Goal: Task Accomplishment & Management: Manage account settings

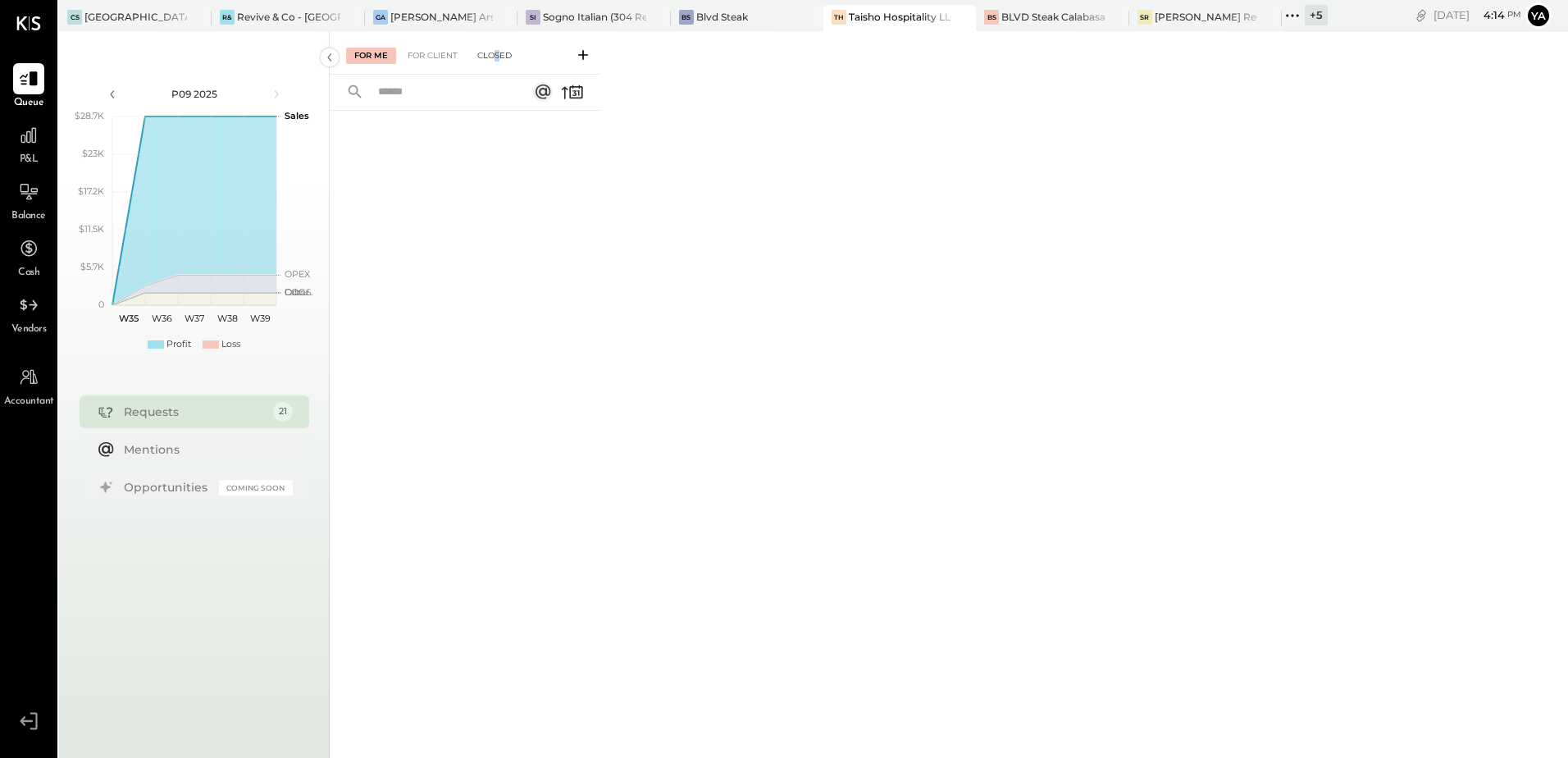
click at [499, 52] on div "Closed" at bounding box center [495, 56] width 51 height 16
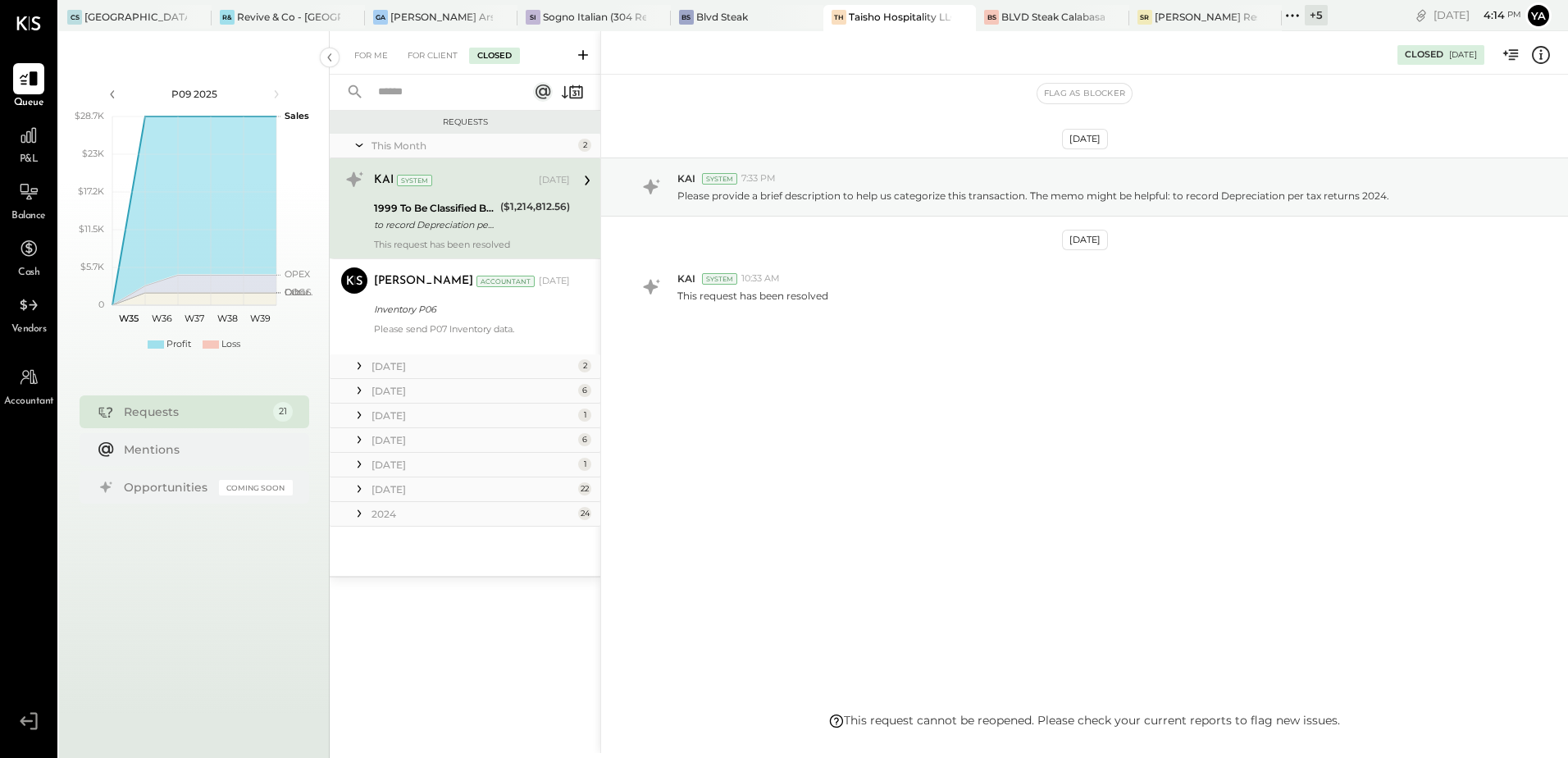
click at [432, 610] on div "Requests This Month 2 KAI System [DATE] 1999 To Be Classified B/S to record Dep…" at bounding box center [465, 411] width 270 height 602
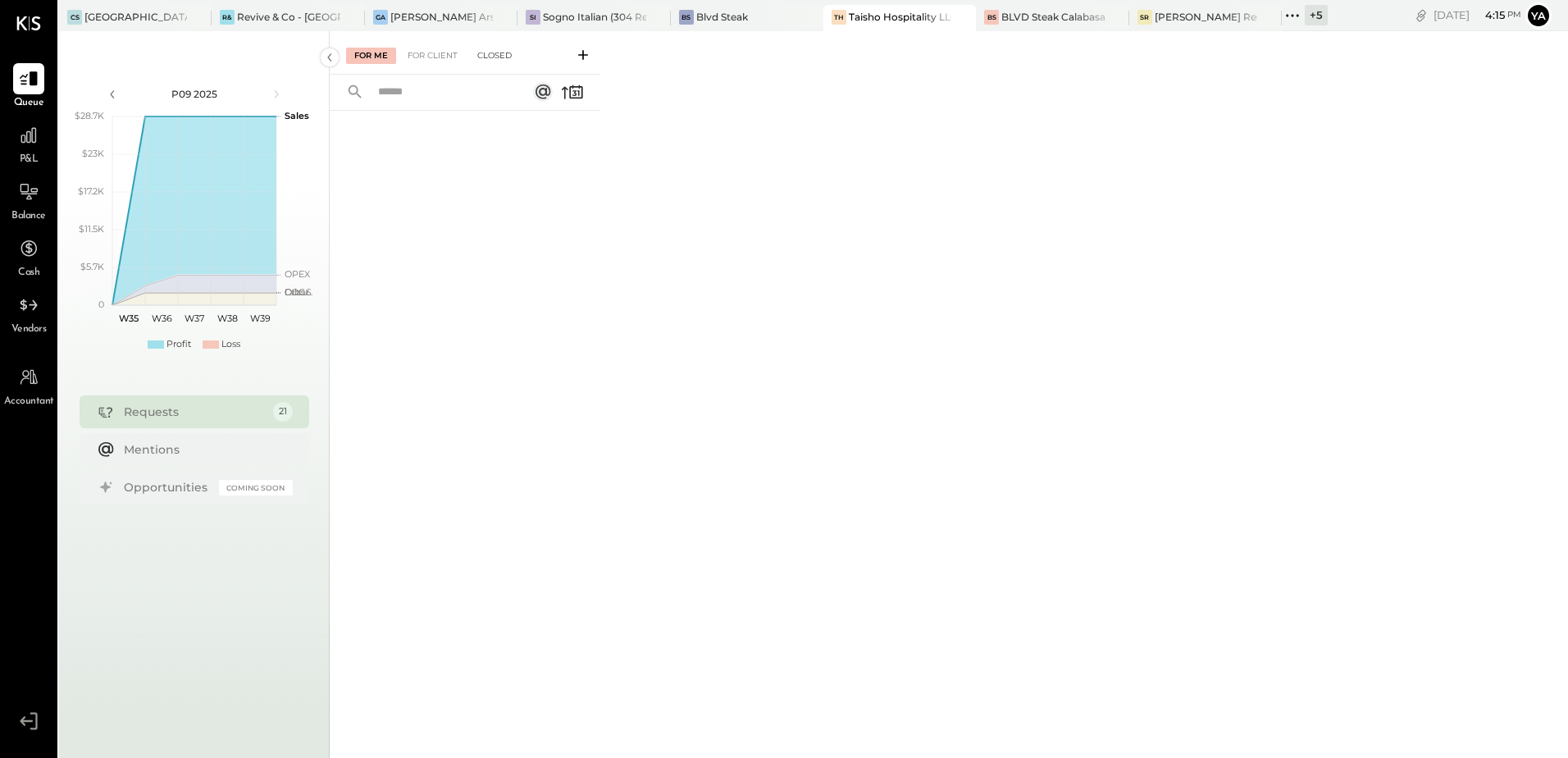
click at [509, 48] on div "Closed" at bounding box center [495, 56] width 51 height 16
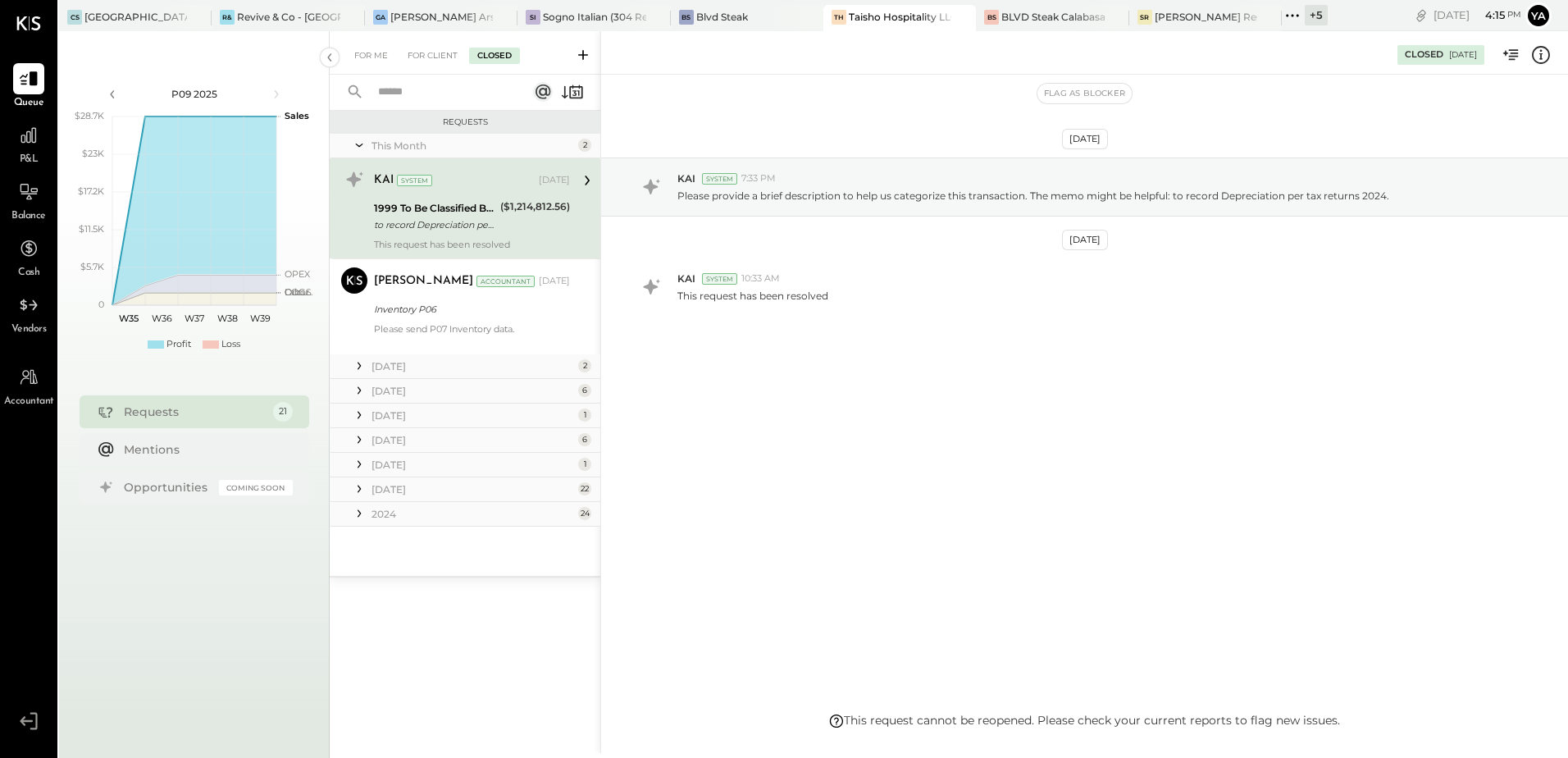
click at [488, 373] on div "[DATE]" at bounding box center [473, 365] width 203 height 14
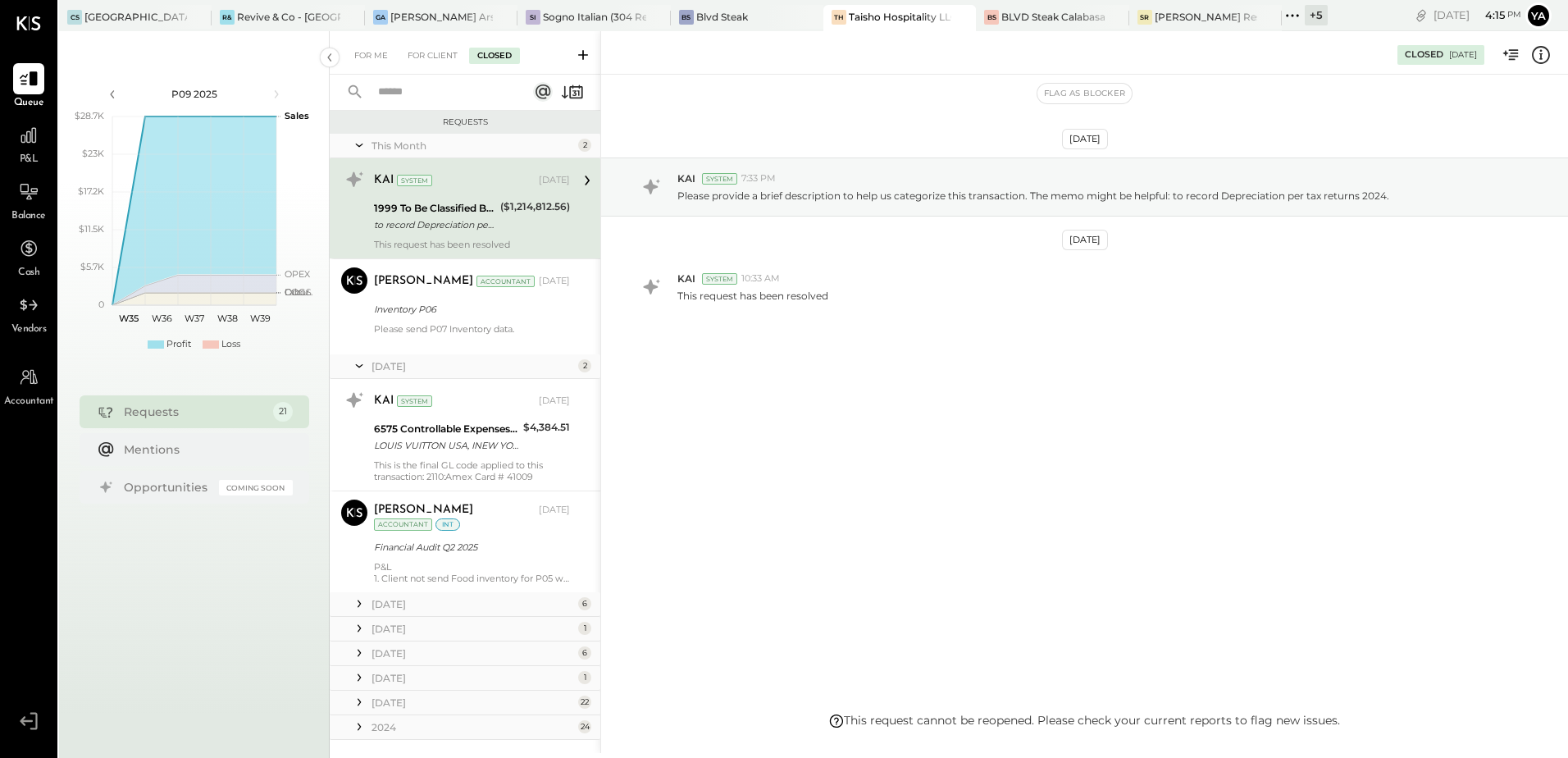
click at [485, 594] on div "May 25 6" at bounding box center [465, 605] width 270 height 25
click at [463, 605] on div "[DATE]" at bounding box center [473, 604] width 203 height 14
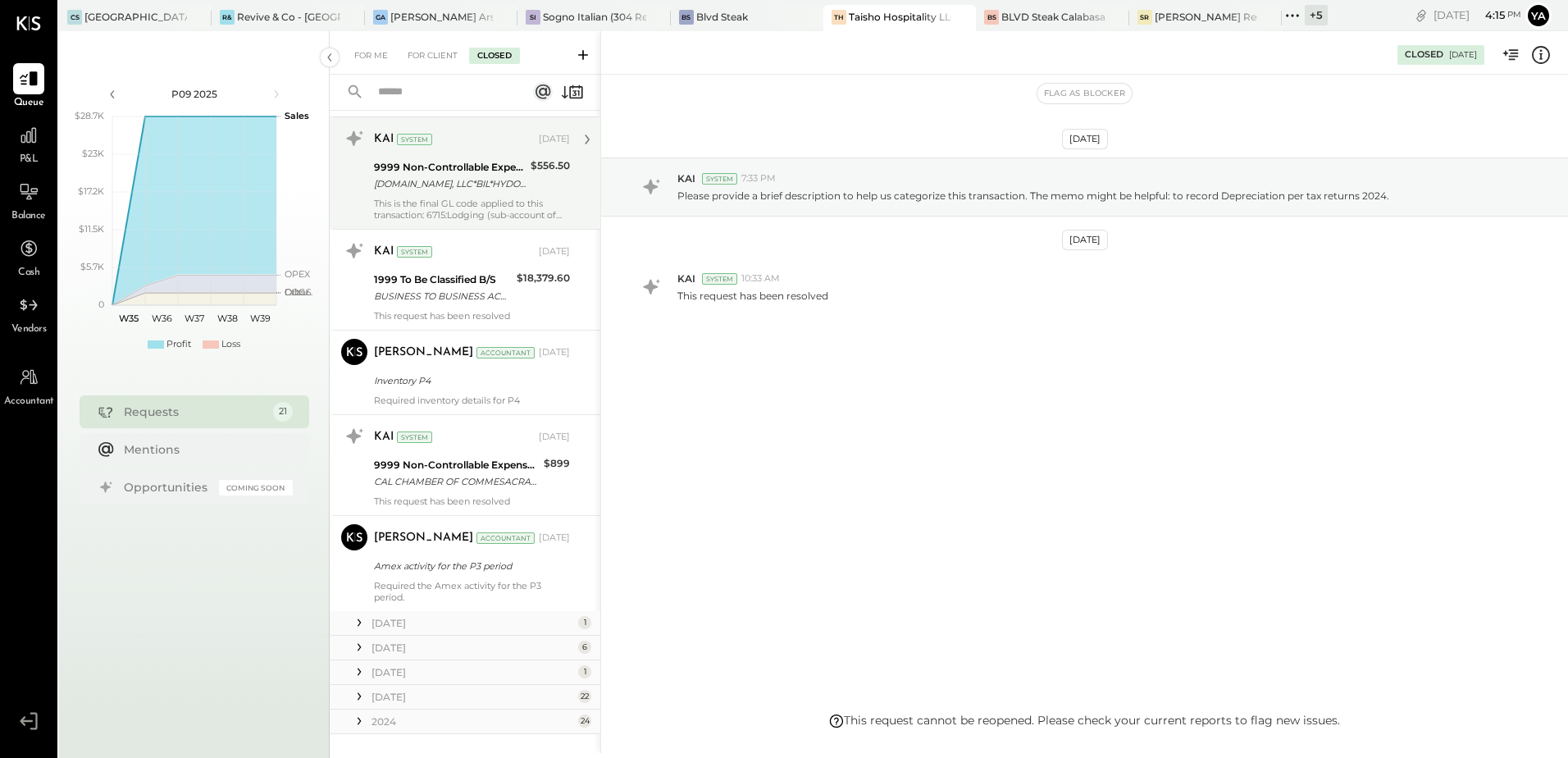
scroll to position [640, 0]
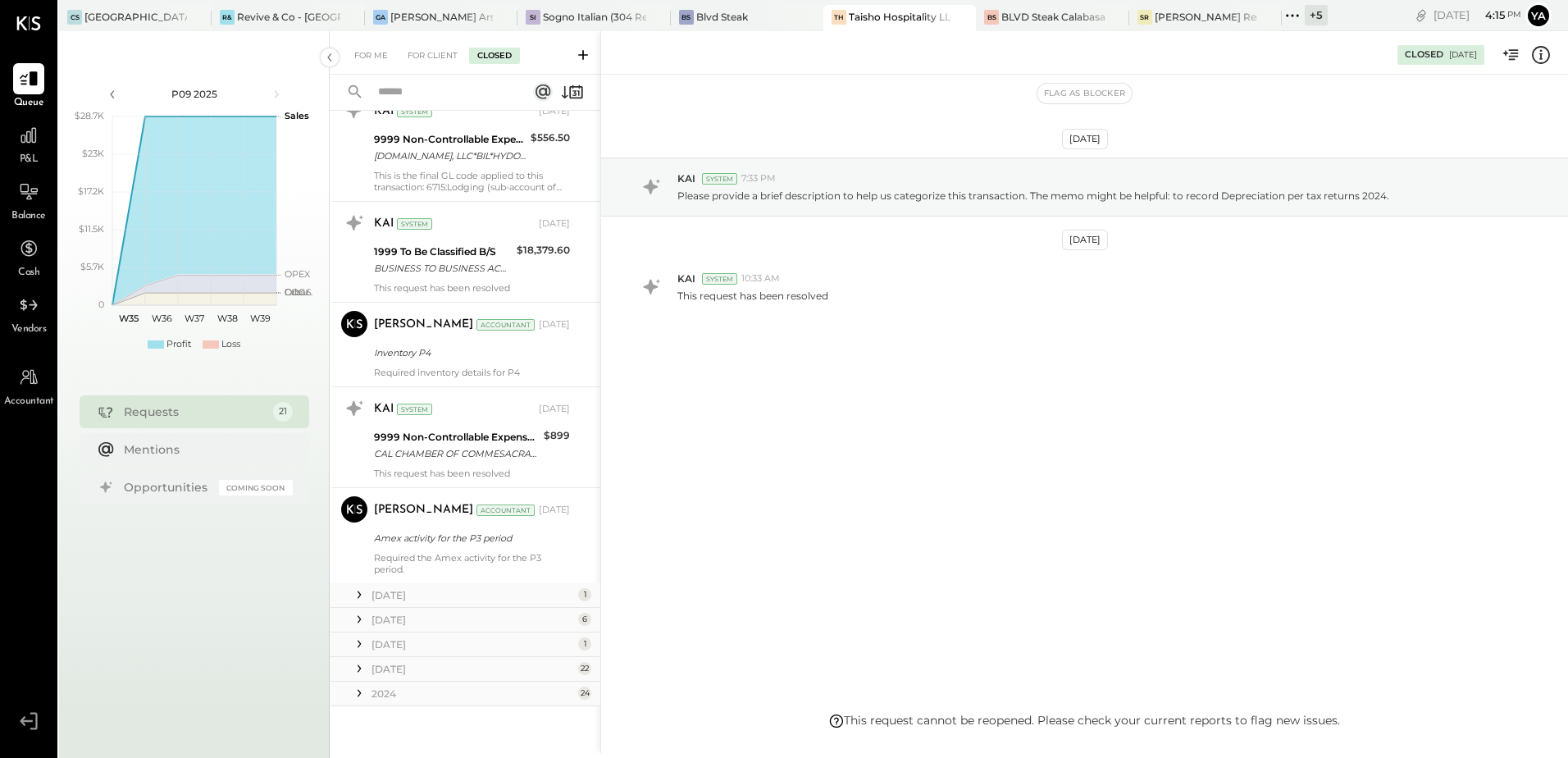
click at [445, 595] on div "[DATE]" at bounding box center [473, 595] width 203 height 14
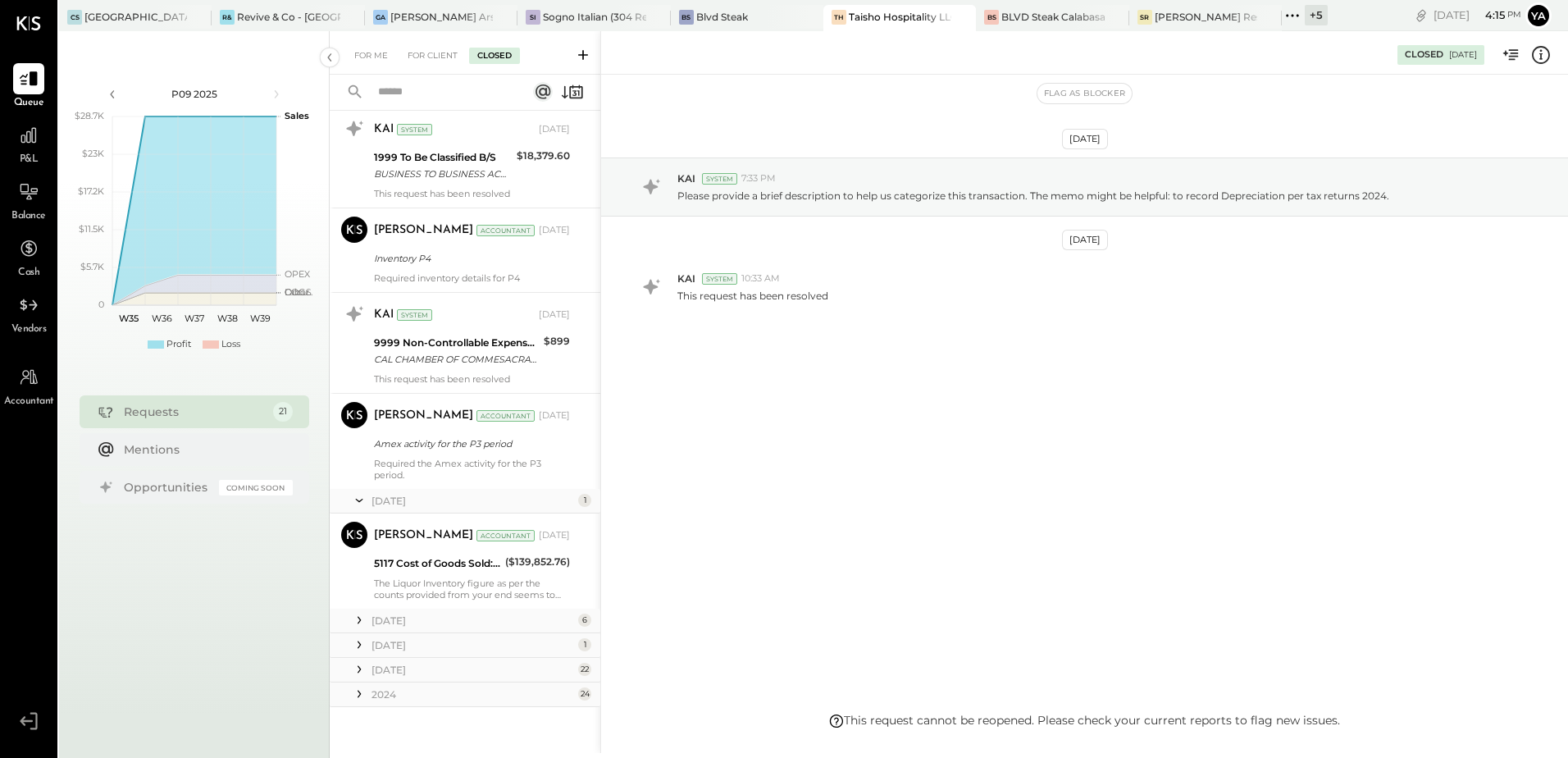
scroll to position [735, 0]
click at [431, 614] on div "[DATE]" at bounding box center [473, 619] width 203 height 14
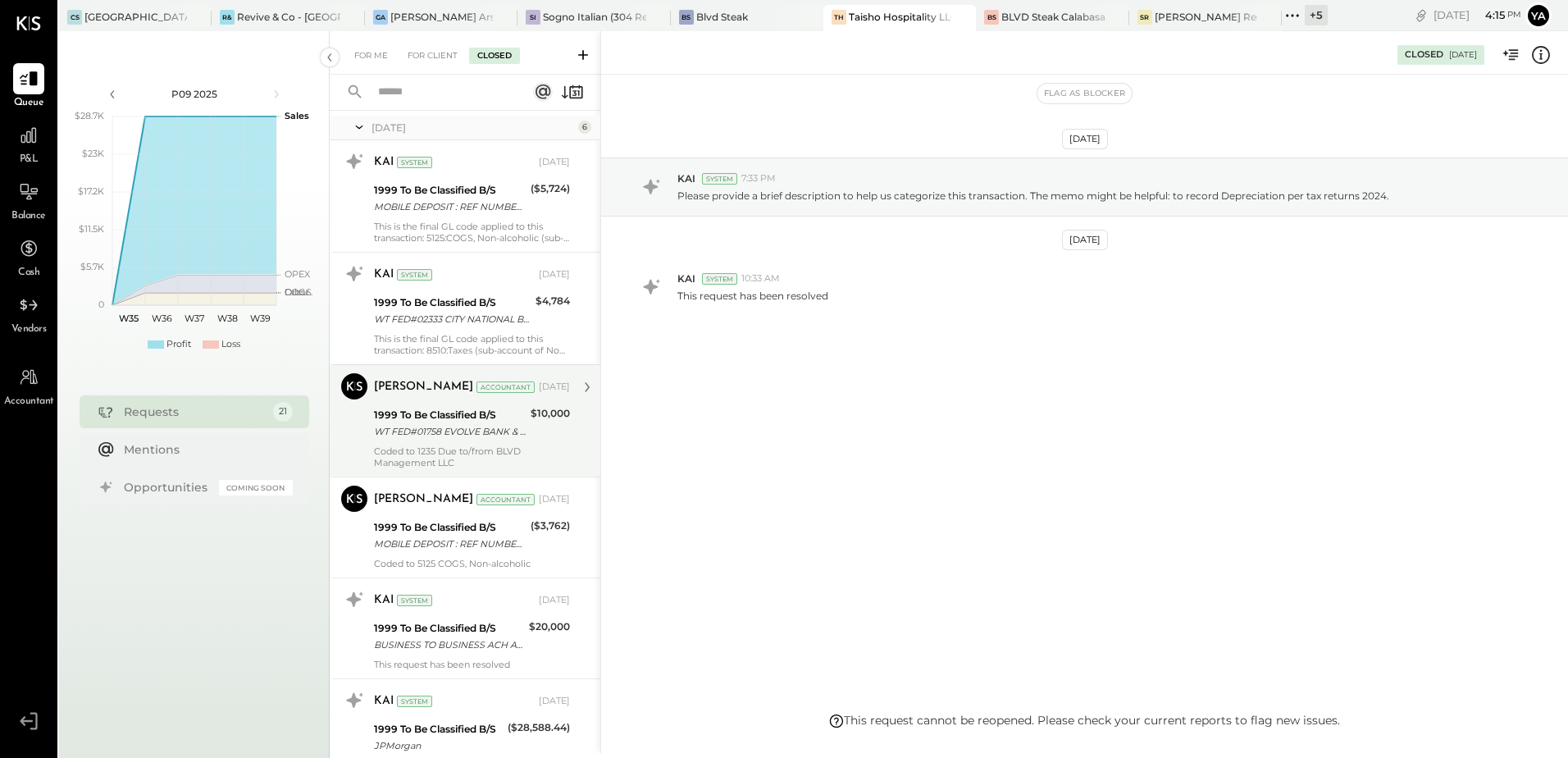
scroll to position [817, 0]
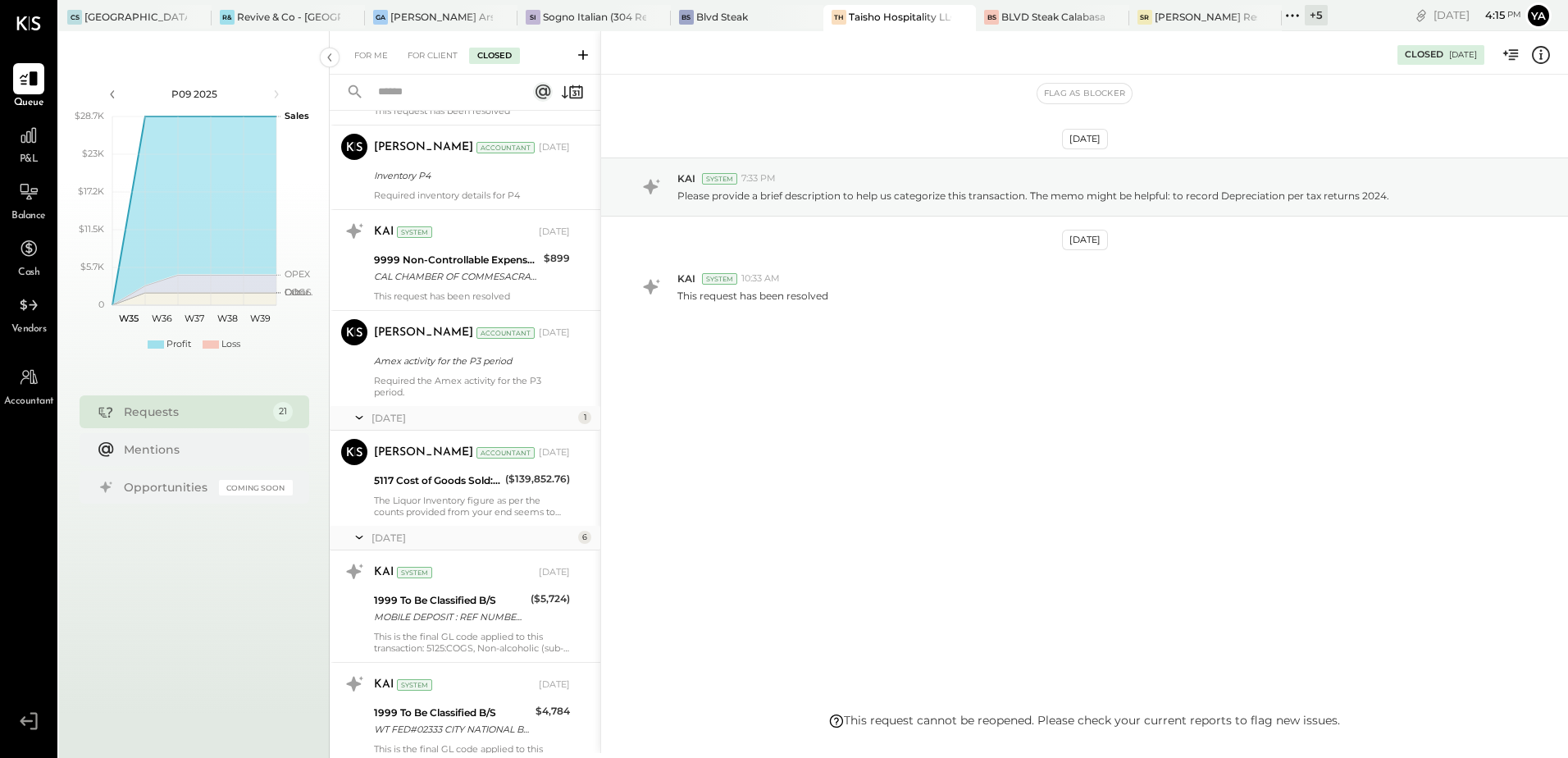
click at [920, 17] on div at bounding box center [947, 16] width 58 height 24
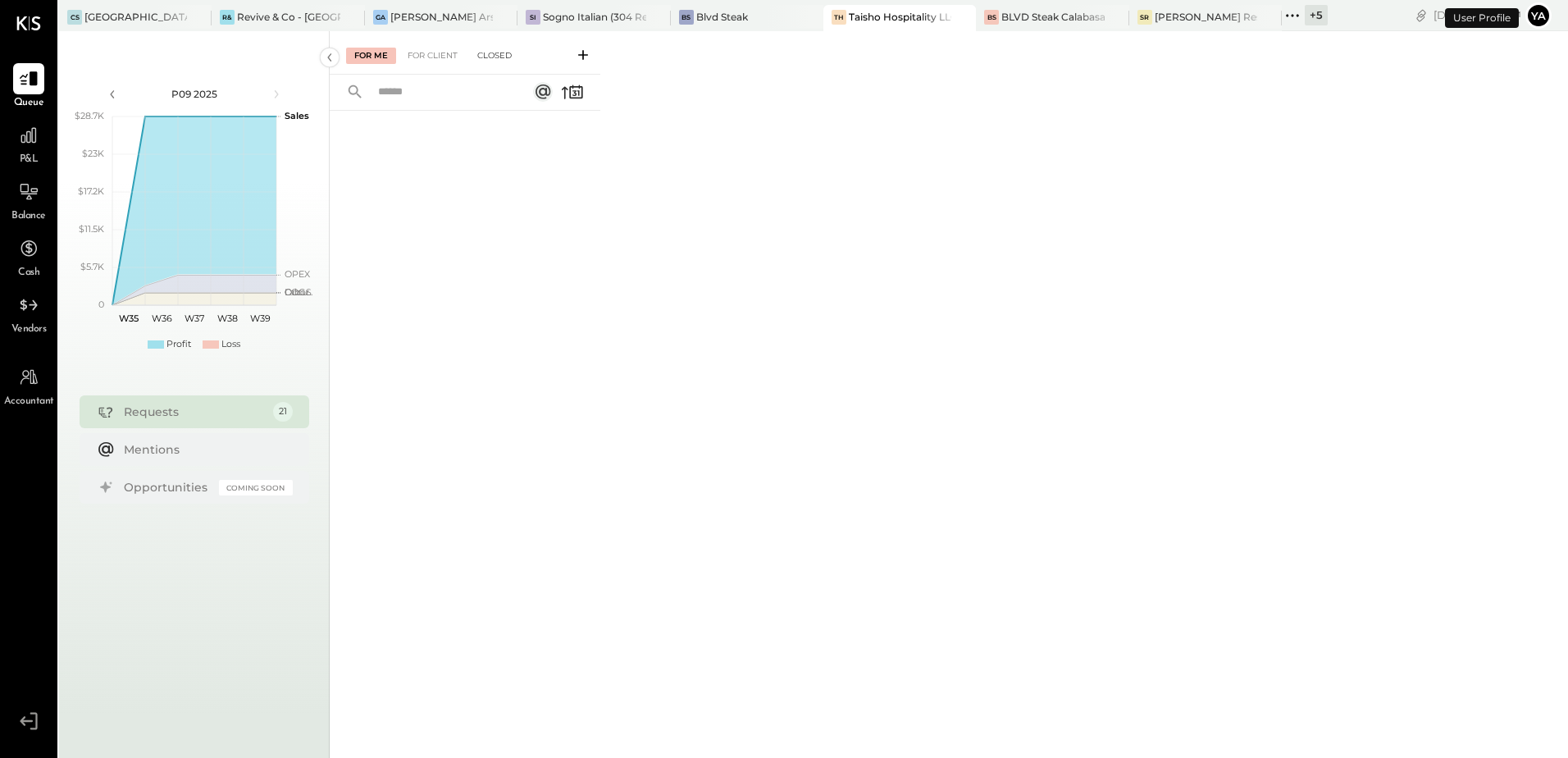
click at [474, 53] on div "Closed" at bounding box center [495, 56] width 51 height 16
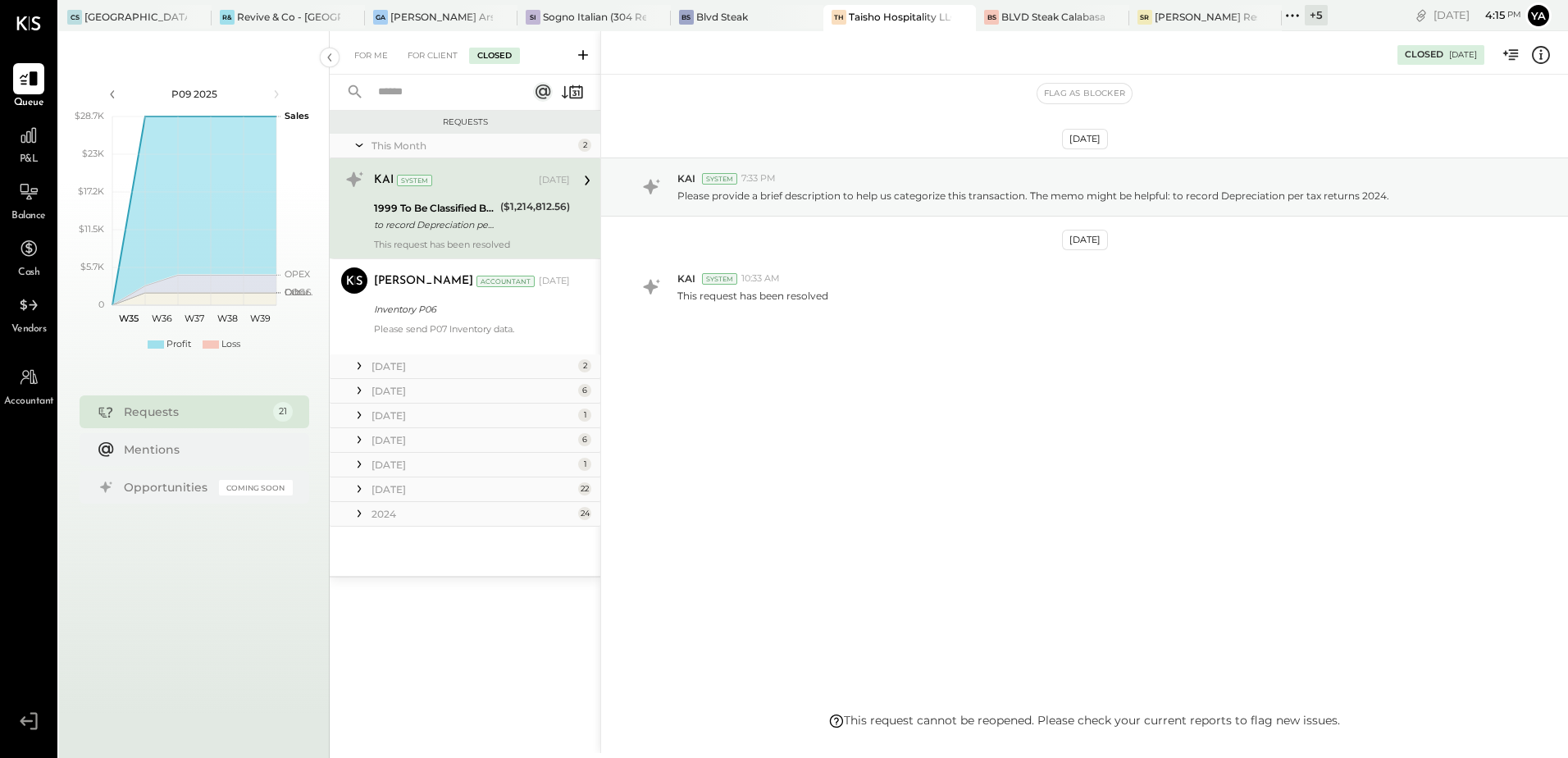
click at [441, 370] on div "[DATE]" at bounding box center [473, 365] width 203 height 14
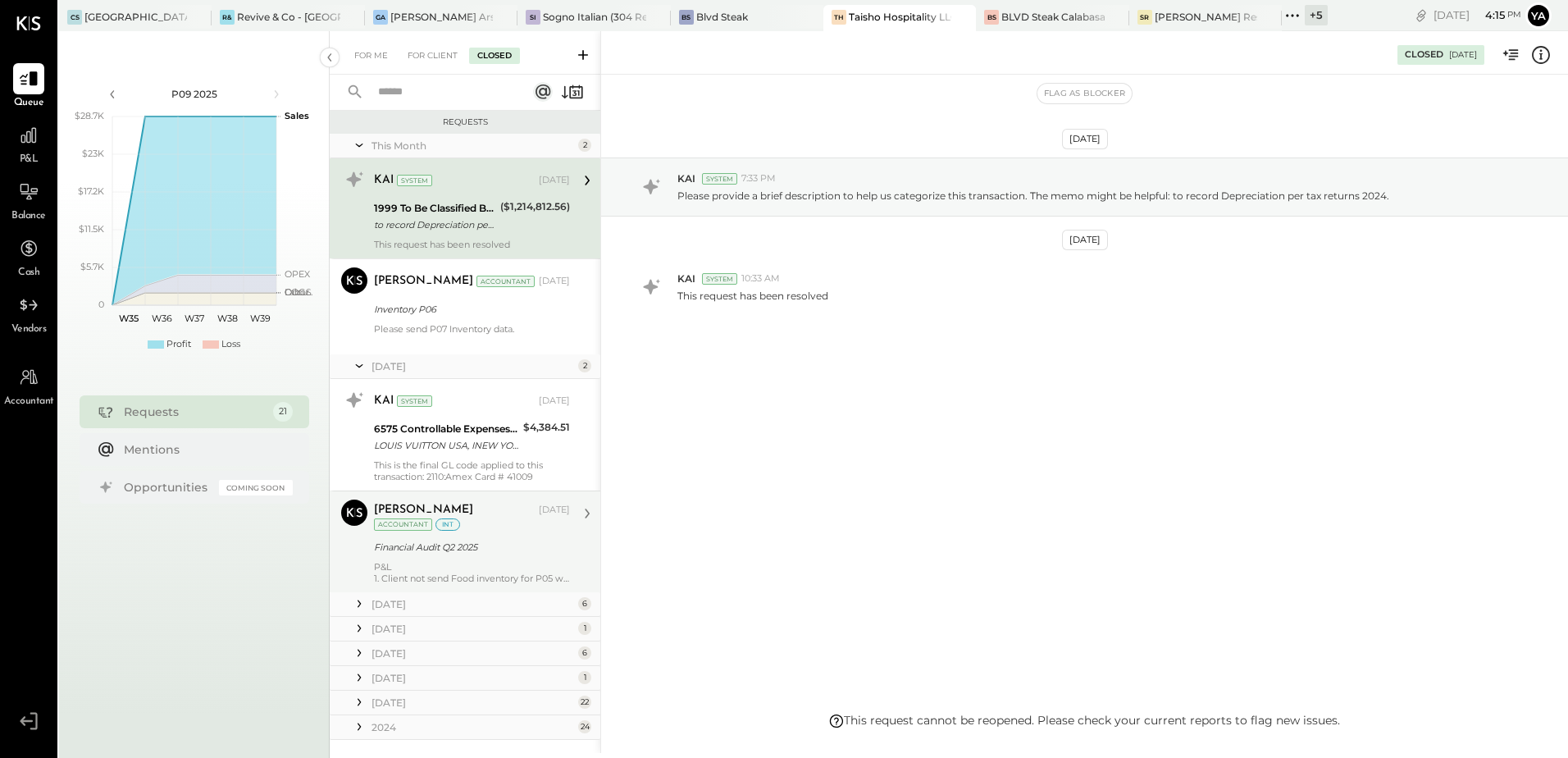
click at [489, 571] on div "P&L 1. Client not send Food inventory for P05 we already requested. (for now we…" at bounding box center [472, 572] width 196 height 23
